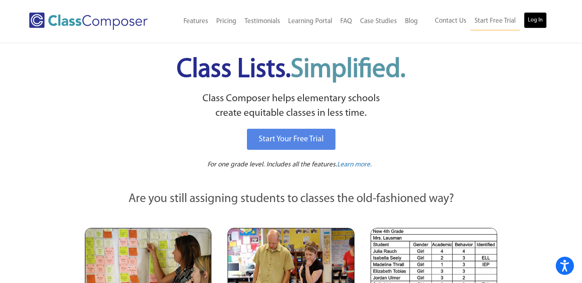
click at [542, 23] on link "Log In" at bounding box center [535, 20] width 23 height 16
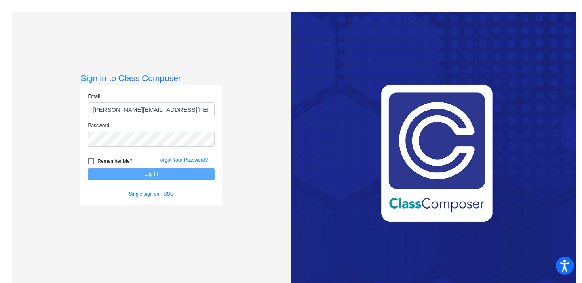
type input "[PERSON_NAME][EMAIL_ADDRESS][PERSON_NAME][DOMAIN_NAME]"
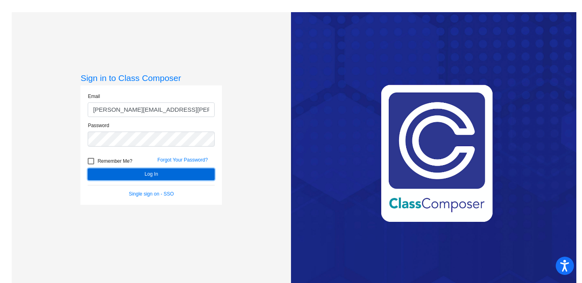
click at [166, 173] on button "Log In" at bounding box center [151, 174] width 127 height 12
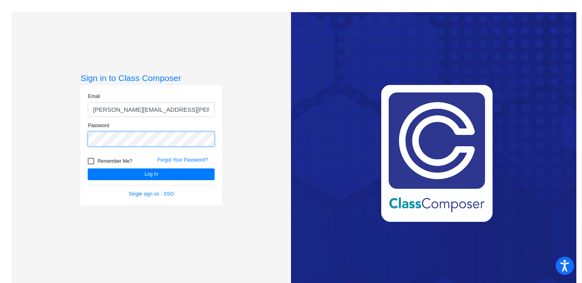
click at [88, 168] on button "Log In" at bounding box center [151, 174] width 127 height 12
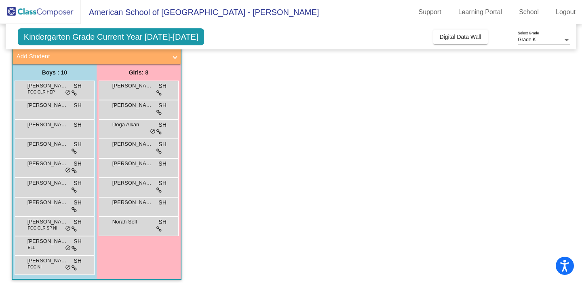
scroll to position [54, 0]
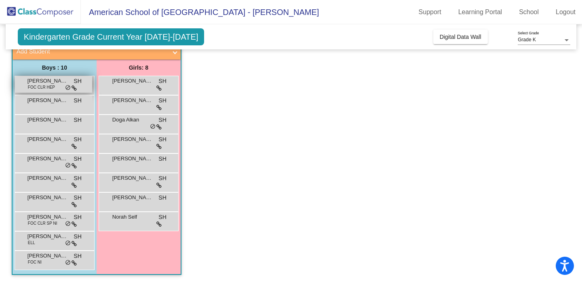
click at [51, 87] on span "FOC CLR HEP" at bounding box center [41, 87] width 27 height 6
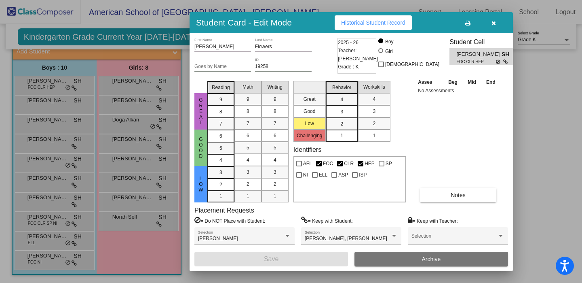
scroll to position [0, 0]
click at [494, 25] on icon "button" at bounding box center [494, 23] width 4 height 6
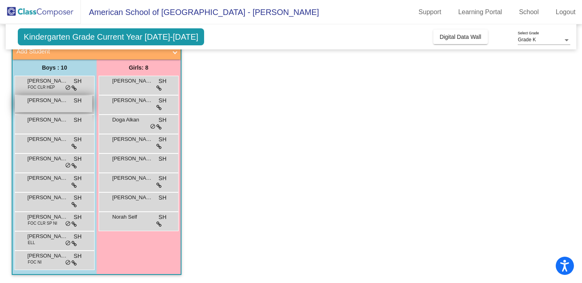
click at [55, 106] on div "Clovis Chen SH lock do_not_disturb_alt" at bounding box center [53, 103] width 77 height 17
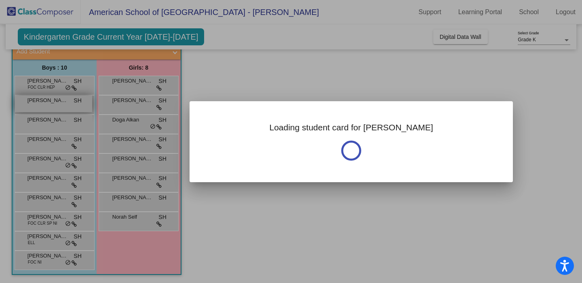
click at [55, 106] on div at bounding box center [291, 141] width 582 height 283
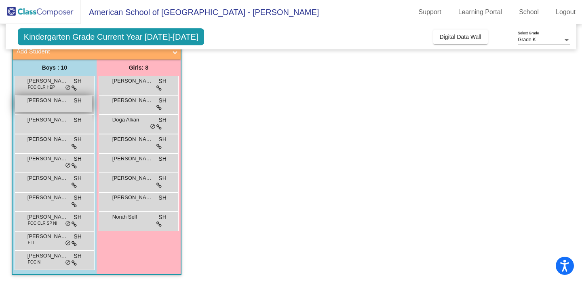
click at [55, 106] on div "Clovis Chen SH lock do_not_disturb_alt" at bounding box center [53, 103] width 77 height 17
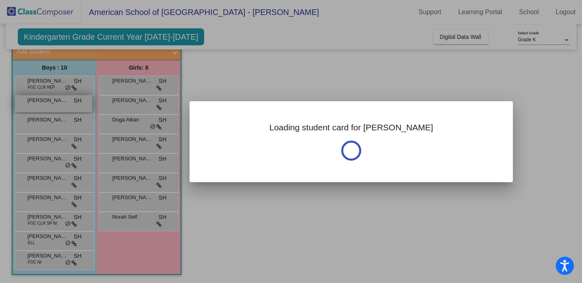
click at [55, 106] on div at bounding box center [291, 141] width 582 height 283
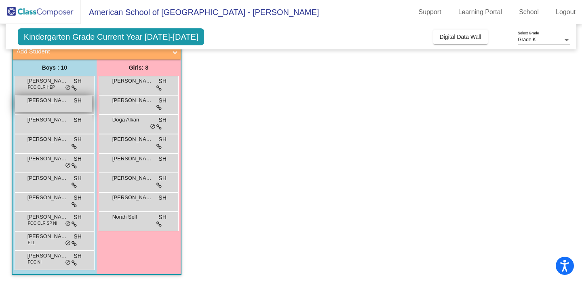
click at [55, 106] on div "Clovis Chen SH lock do_not_disturb_alt" at bounding box center [53, 103] width 77 height 17
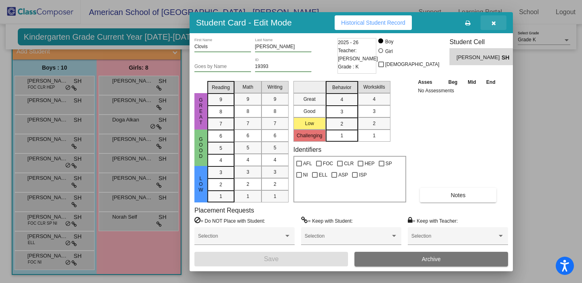
click at [495, 21] on icon "button" at bounding box center [494, 23] width 4 height 6
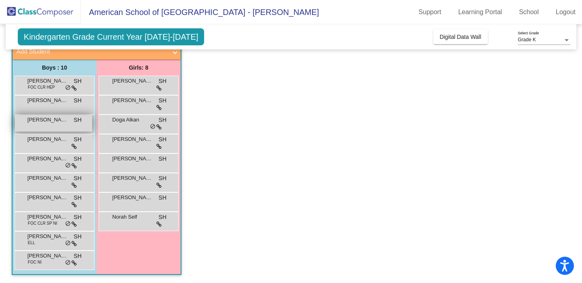
click at [45, 122] on span "Hashim Zaher" at bounding box center [47, 120] width 40 height 8
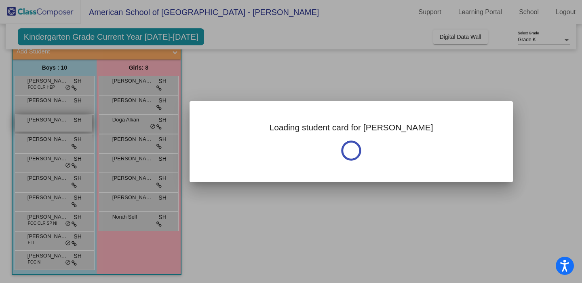
click at [45, 122] on div at bounding box center [291, 141] width 582 height 283
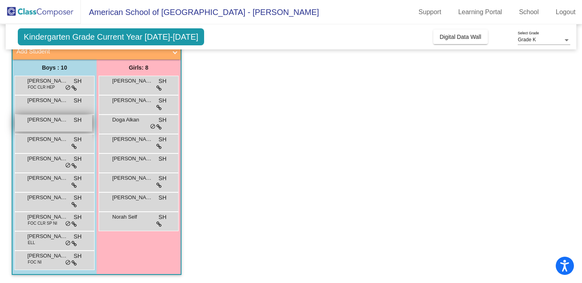
click at [45, 122] on span "Hashim Zaher" at bounding box center [47, 120] width 40 height 8
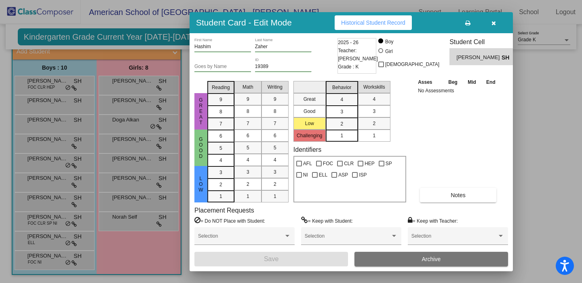
click at [492, 26] on button "button" at bounding box center [494, 22] width 26 height 15
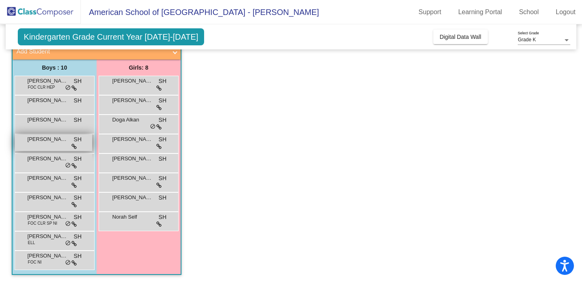
click at [30, 147] on div "James Espitia SH lock do_not_disturb_alt" at bounding box center [53, 142] width 77 height 17
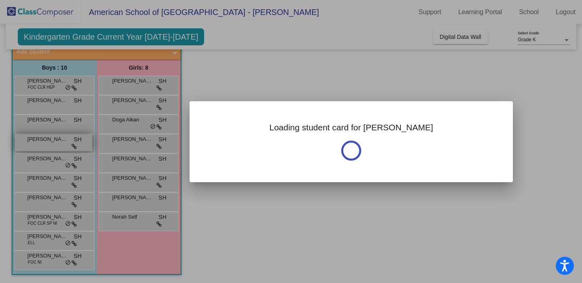
click at [30, 147] on div at bounding box center [291, 141] width 582 height 283
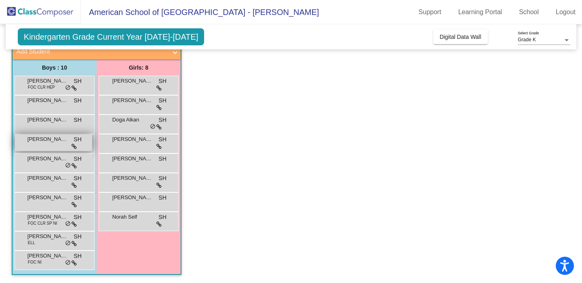
click at [30, 147] on div "James Espitia SH lock do_not_disturb_alt" at bounding box center [53, 142] width 77 height 17
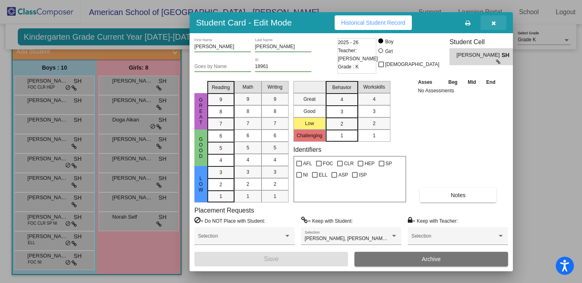
click at [492, 22] on icon "button" at bounding box center [494, 23] width 4 height 6
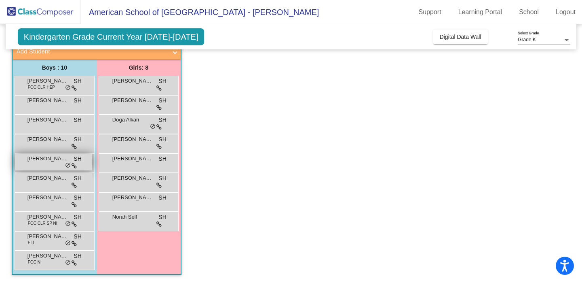
click at [44, 162] on span "Kabir Jain" at bounding box center [47, 158] width 40 height 8
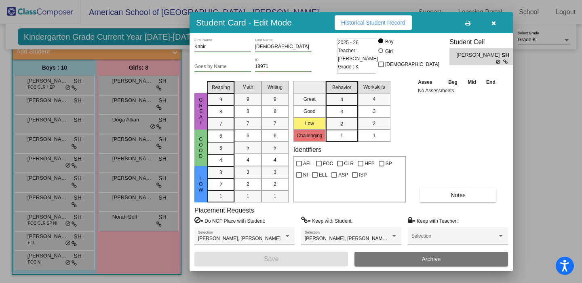
click at [493, 23] on icon "button" at bounding box center [494, 23] width 4 height 6
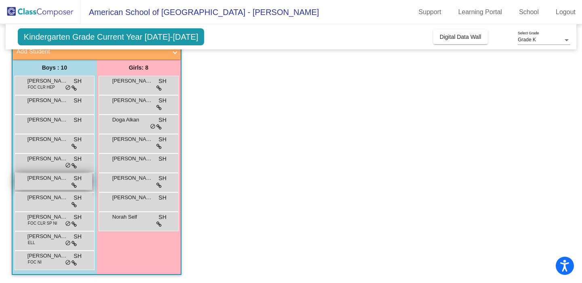
click at [40, 182] on div "Lerone Hesse SH lock do_not_disturb_alt" at bounding box center [53, 181] width 77 height 17
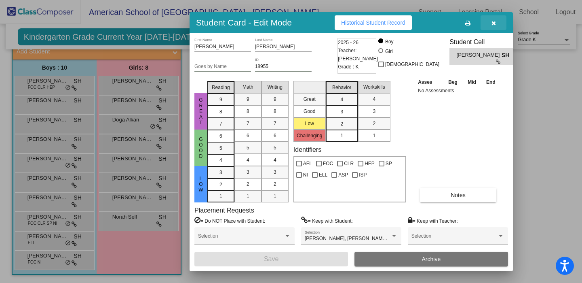
click at [494, 23] on icon "button" at bounding box center [494, 23] width 4 height 6
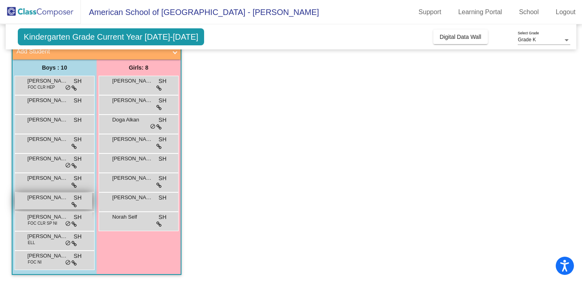
click at [50, 203] on div "Muhammad Khan SH lock do_not_disturb_alt" at bounding box center [53, 200] width 77 height 17
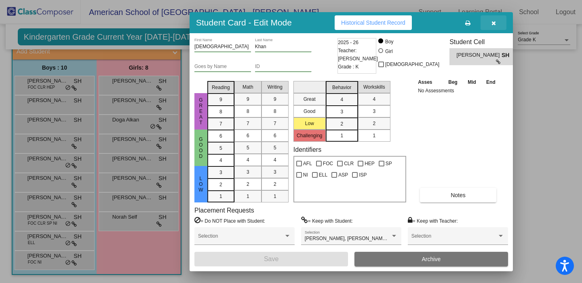
click at [493, 24] on icon "button" at bounding box center [494, 23] width 4 height 6
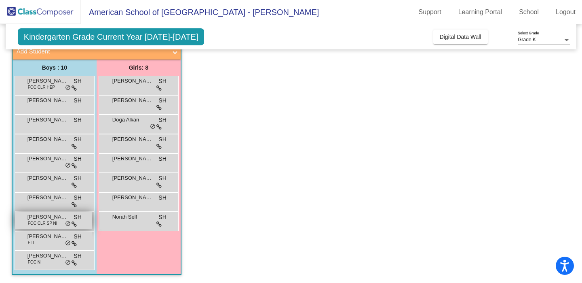
click at [42, 224] on span "FOC CLR SP NI" at bounding box center [43, 223] width 30 height 6
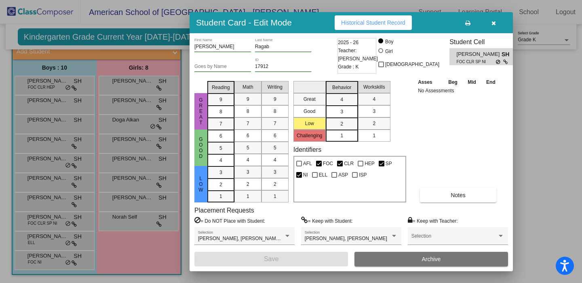
click at [46, 241] on div at bounding box center [291, 141] width 582 height 283
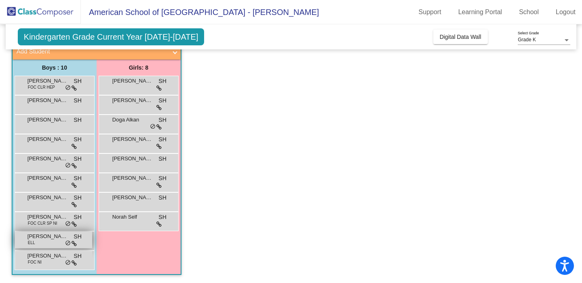
click at [46, 241] on div "Pedro Ferreira Zambon de Moraes ELL SH lock do_not_disturb_alt" at bounding box center [53, 239] width 77 height 17
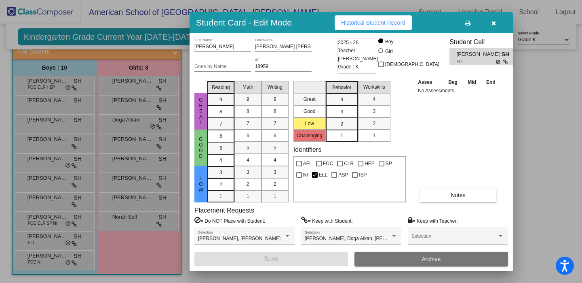
click at [44, 260] on div at bounding box center [291, 141] width 582 height 283
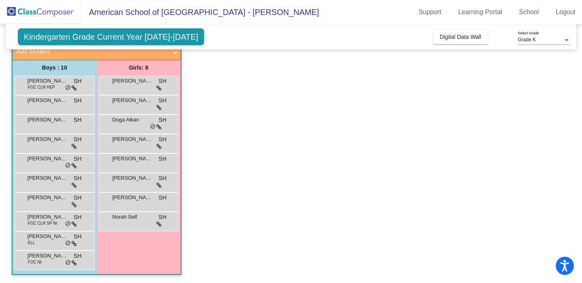
click at [44, 260] on div "Tamim Al-Subaie FOC NI SH lock do_not_disturb_alt" at bounding box center [53, 259] width 77 height 17
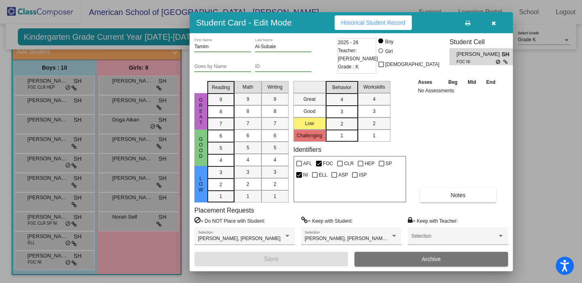
click at [118, 84] on div at bounding box center [291, 141] width 582 height 283
click at [118, 84] on div "Alana Olguin SH lock do_not_disturb_alt" at bounding box center [138, 84] width 77 height 17
click at [121, 103] on div at bounding box center [291, 141] width 582 height 283
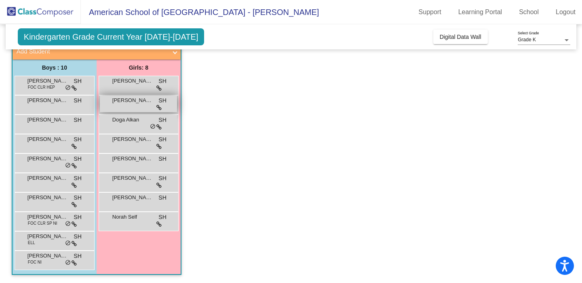
click at [121, 103] on span "Aya Hassibi" at bounding box center [132, 100] width 40 height 8
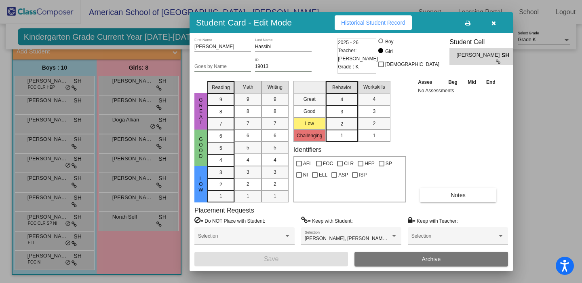
click at [123, 128] on div at bounding box center [291, 141] width 582 height 283
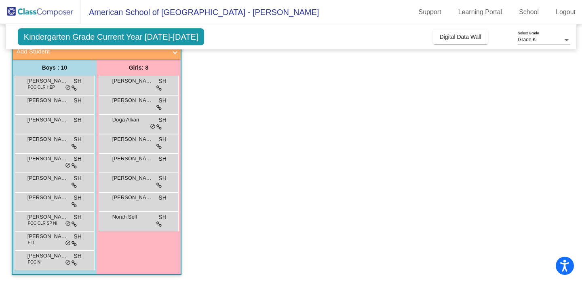
click at [123, 128] on div "Doga Alkan SH lock do_not_disturb_alt" at bounding box center [138, 123] width 77 height 17
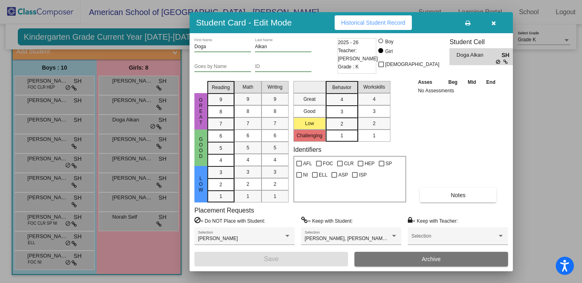
click at [125, 146] on div at bounding box center [291, 141] width 582 height 283
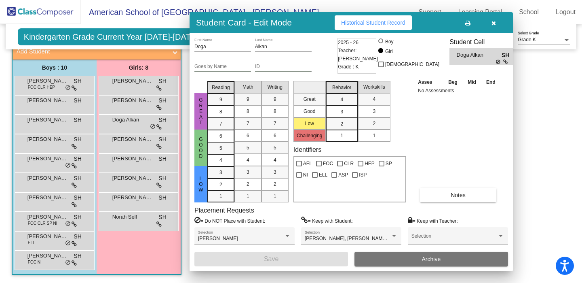
click at [125, 146] on div "Harlow Hodgson SH lock do_not_disturb_alt" at bounding box center [138, 142] width 77 height 17
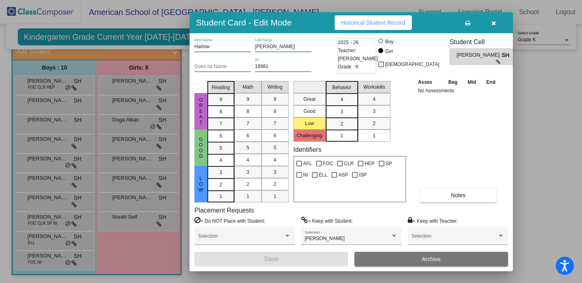
click at [120, 140] on div at bounding box center [291, 141] width 582 height 283
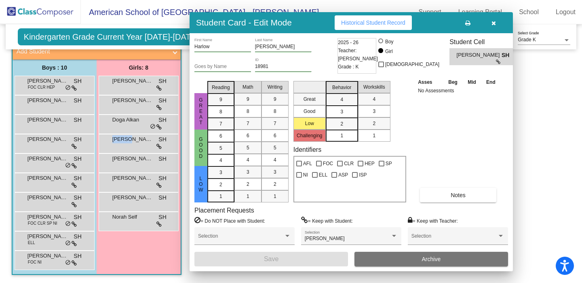
click at [120, 140] on span "Harlow Hodgson" at bounding box center [132, 139] width 40 height 8
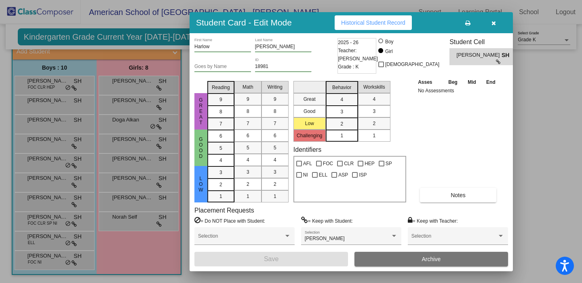
click at [124, 157] on div at bounding box center [291, 141] width 582 height 283
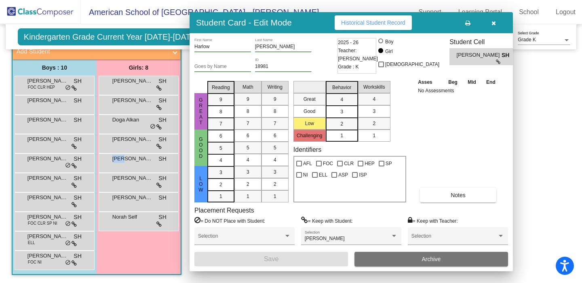
click at [124, 157] on span "Maya Katoozi" at bounding box center [132, 158] width 40 height 8
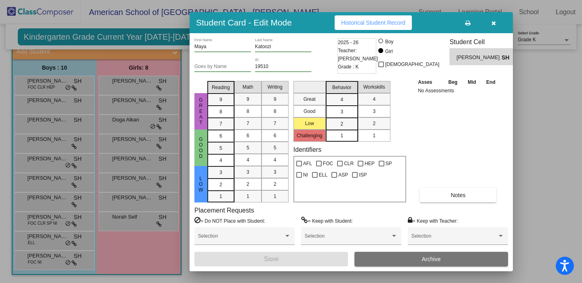
click at [125, 183] on div at bounding box center [291, 141] width 582 height 283
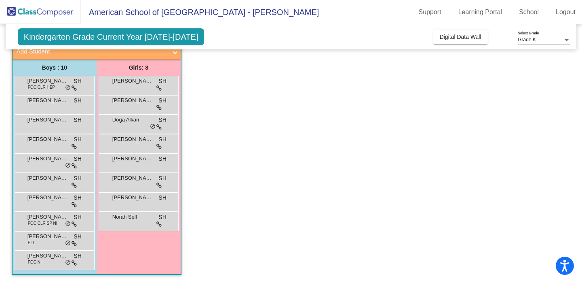
click at [125, 183] on div "Meera Khosla SH lock do_not_disturb_alt" at bounding box center [138, 181] width 77 height 17
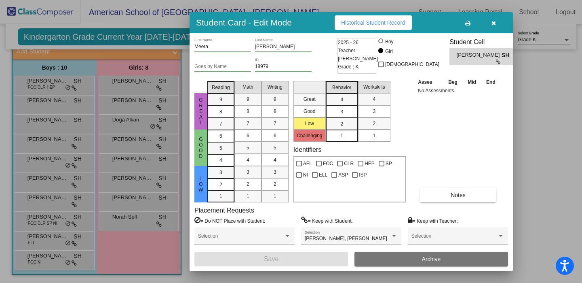
click at [125, 203] on div at bounding box center [291, 141] width 582 height 283
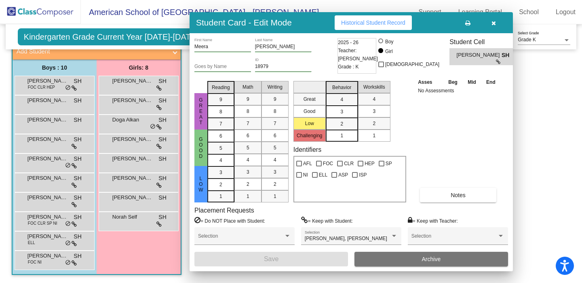
click at [125, 203] on div "Michelle Perera SH lock do_not_disturb_alt" at bounding box center [138, 200] width 77 height 17
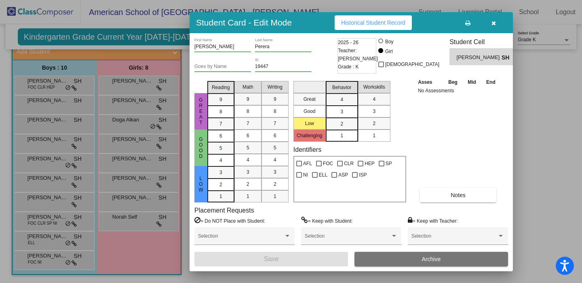
click at [125, 220] on div at bounding box center [291, 141] width 582 height 283
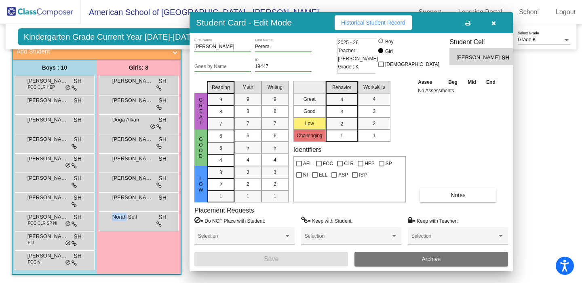
click at [125, 220] on span "Norah Self" at bounding box center [132, 217] width 40 height 8
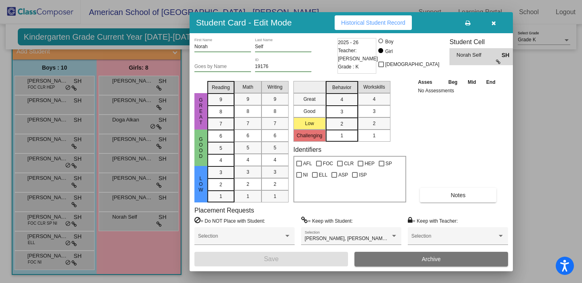
click at [42, 158] on div at bounding box center [291, 141] width 582 height 283
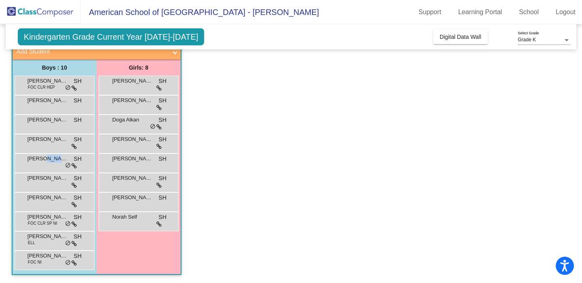
click at [42, 158] on span "Kabir Jain" at bounding box center [47, 158] width 40 height 8
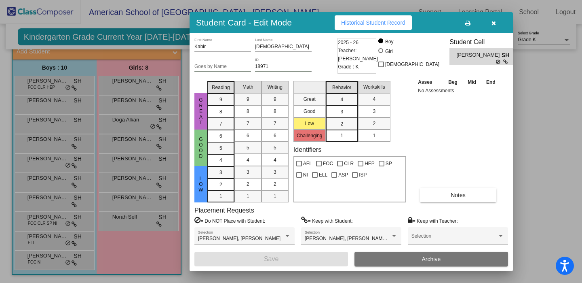
click at [43, 183] on div at bounding box center [291, 141] width 582 height 283
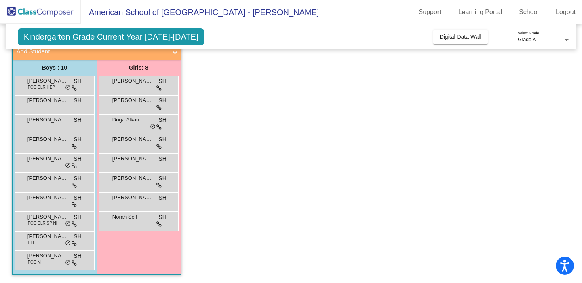
click at [43, 183] on div "Lerone Hesse SH lock do_not_disturb_alt" at bounding box center [53, 181] width 77 height 17
click at [43, 184] on div "Lerone Hesse SH lock do_not_disturb_alt" at bounding box center [53, 181] width 77 height 17
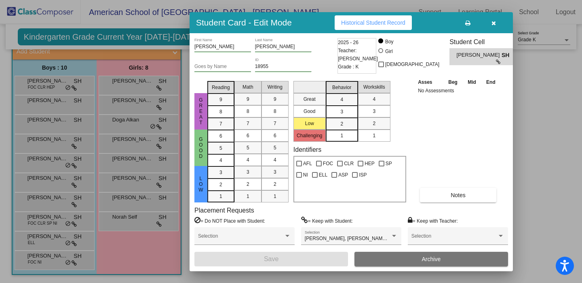
click at [45, 205] on div at bounding box center [291, 141] width 582 height 283
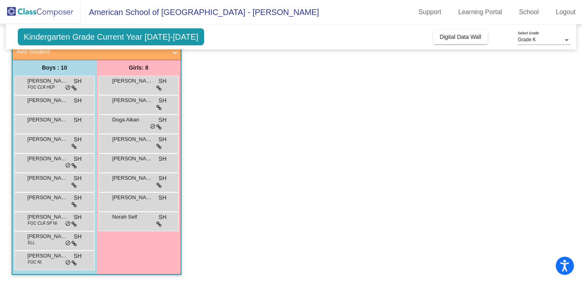
click at [45, 205] on div "Muhammad Khan SH lock do_not_disturb_alt" at bounding box center [53, 200] width 77 height 17
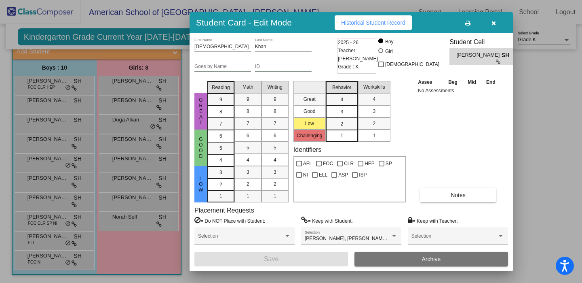
click at [47, 224] on div at bounding box center [291, 141] width 582 height 283
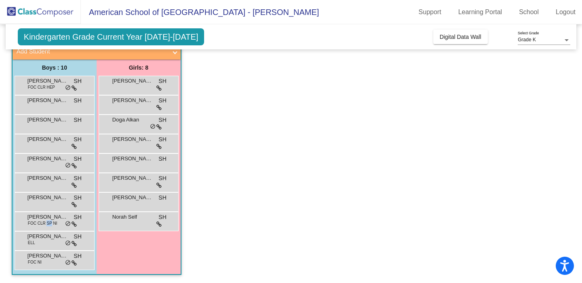
click at [47, 224] on span "FOC CLR SP NI" at bounding box center [43, 223] width 30 height 6
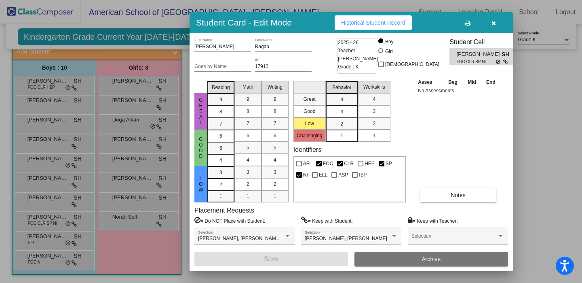
click at [48, 238] on div at bounding box center [291, 141] width 582 height 283
click at [48, 238] on span "Pedro Ferreira Zambon de Moraes" at bounding box center [47, 236] width 40 height 8
click at [46, 219] on div at bounding box center [291, 141] width 582 height 283
